Goal: Task Accomplishment & Management: Use online tool/utility

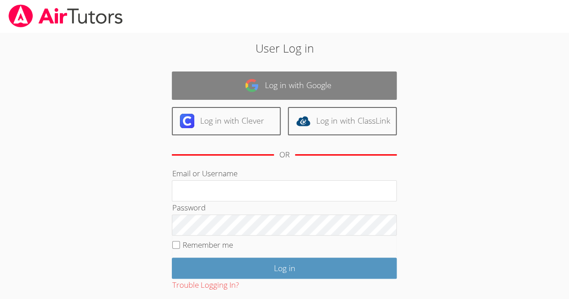
click at [358, 87] on link "Log in with Google" at bounding box center [284, 86] width 225 height 28
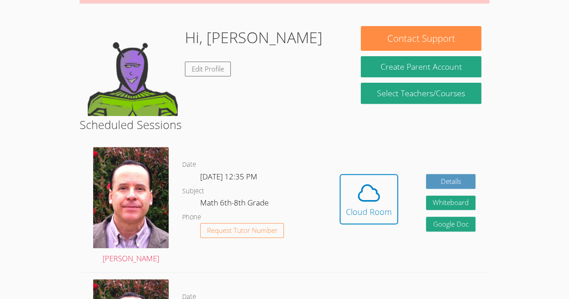
scroll to position [124, 0]
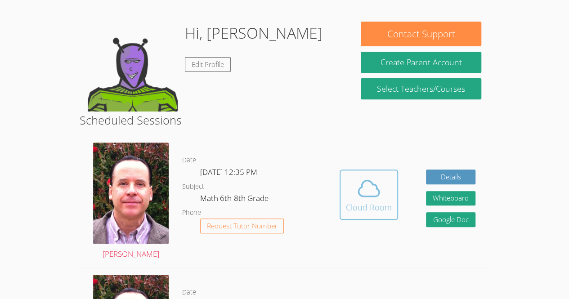
click at [380, 195] on icon at bounding box center [369, 188] width 25 height 25
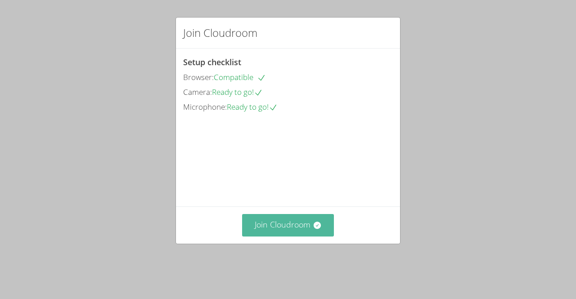
click at [277, 236] on button "Join Cloudroom" at bounding box center [288, 225] width 92 height 22
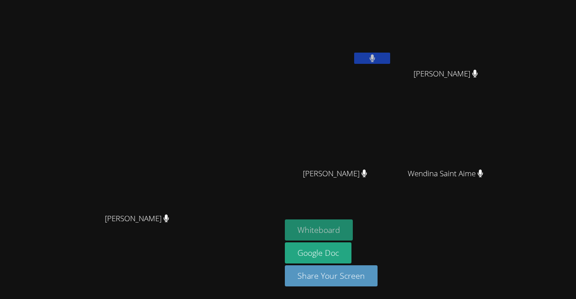
click at [353, 231] on button "Whiteboard" at bounding box center [319, 230] width 68 height 21
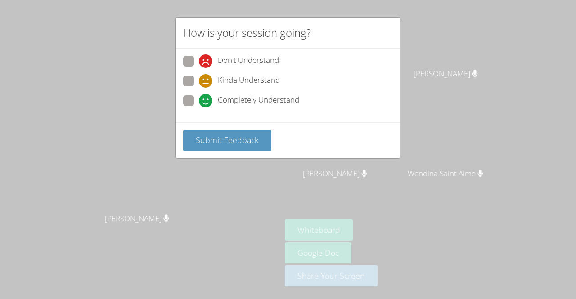
click at [199, 108] on span at bounding box center [199, 108] width 0 height 0
click at [199, 101] on input "Completely Understand" at bounding box center [203, 99] width 8 height 8
radio input "true"
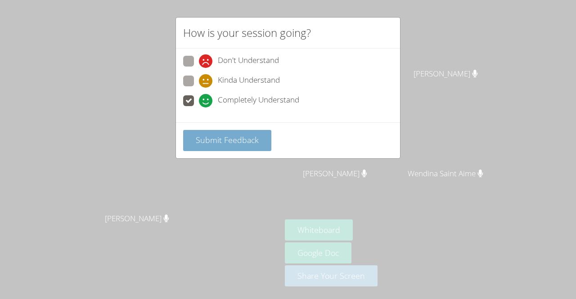
click at [211, 140] on span "Submit Feedback" at bounding box center [227, 140] width 63 height 11
